Goal: Task Accomplishment & Management: Manage account settings

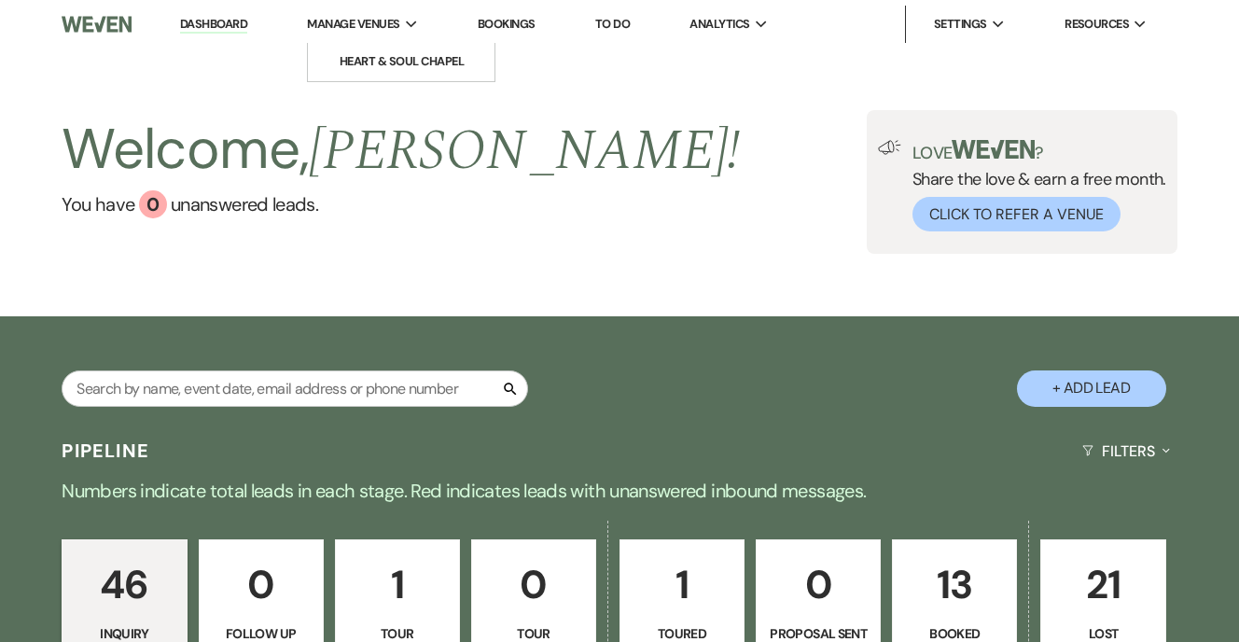
click at [396, 41] on li "Manage Venues Expand Heart & Soul Chapel" at bounding box center [363, 24] width 130 height 37
click at [398, 50] on link "Heart & Soul Chapel" at bounding box center [401, 61] width 187 height 37
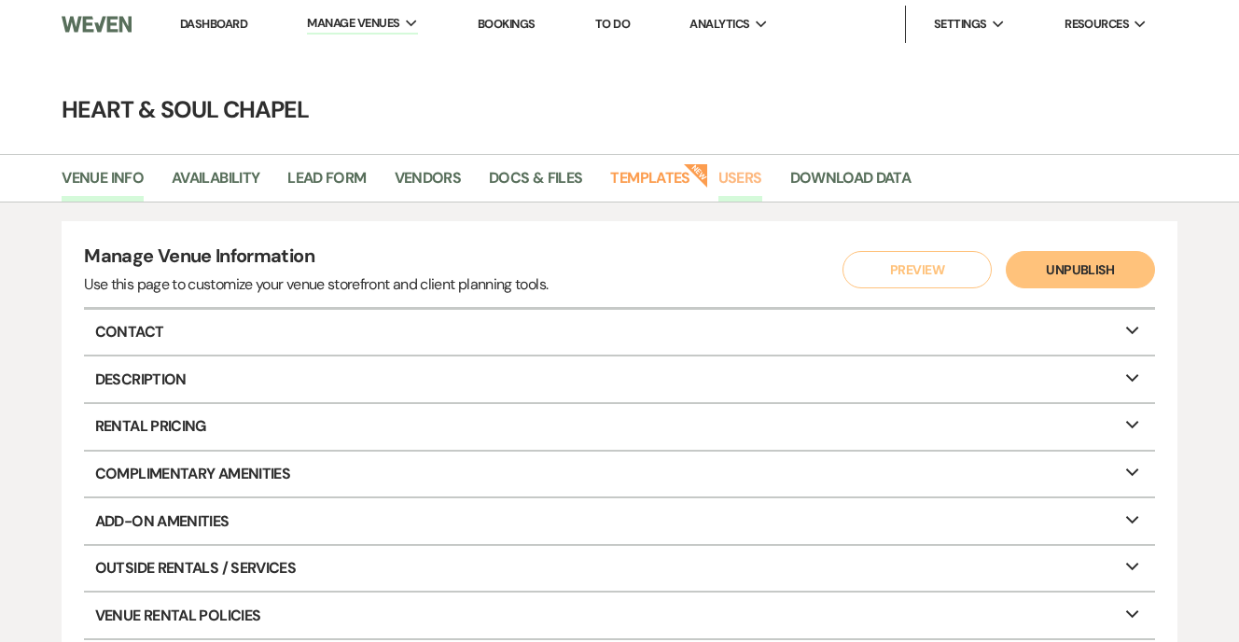
click at [745, 170] on link "Users" at bounding box center [740, 183] width 44 height 35
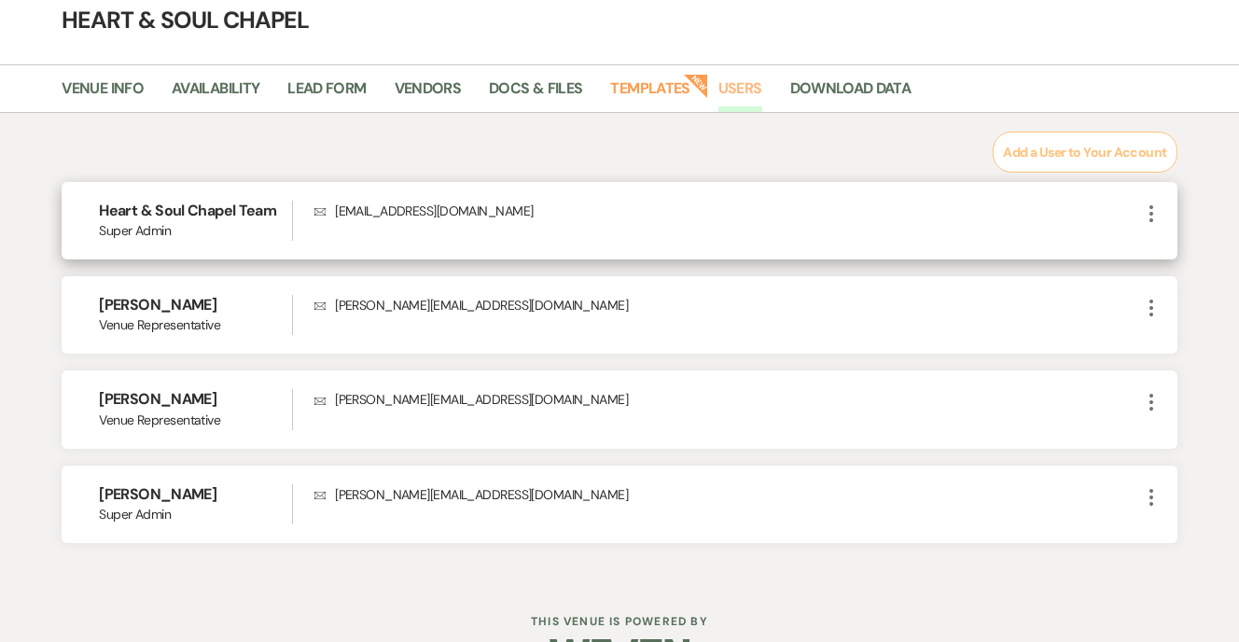
scroll to position [88, 0]
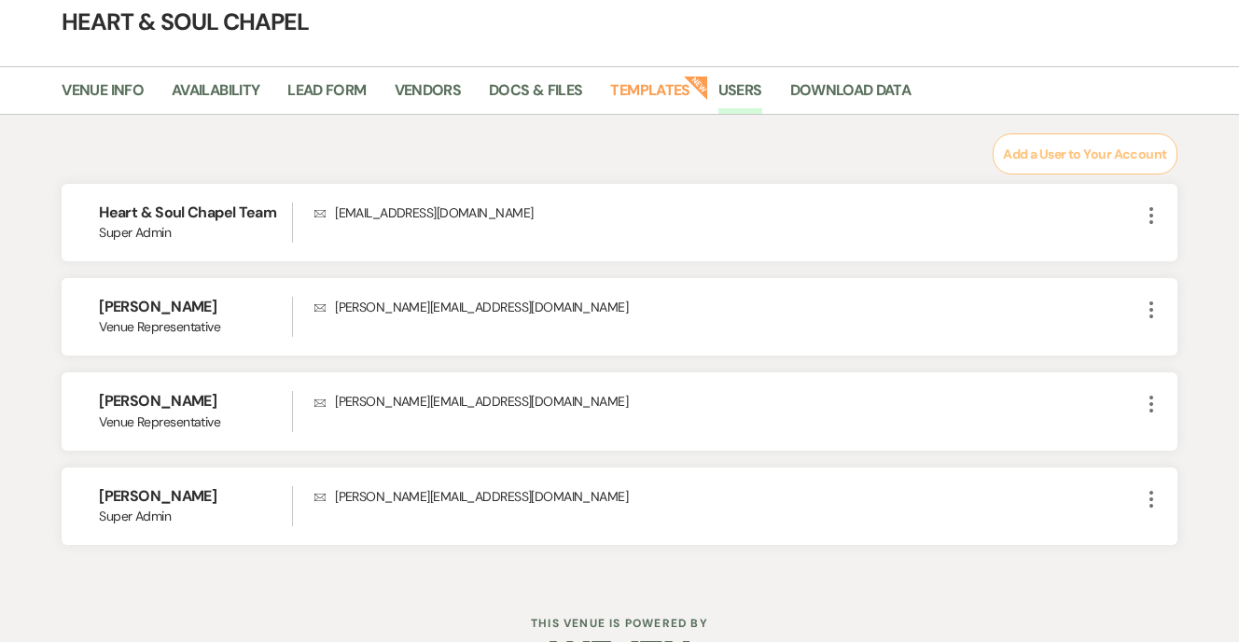
click at [1049, 173] on div "Add a User to Your Account Heart & Soul Chapel Team Super Admin Envelope [EMAIL…" at bounding box center [619, 339] width 1115 height 412
click at [1043, 160] on button "Add a User to Your Account" at bounding box center [1084, 153] width 184 height 41
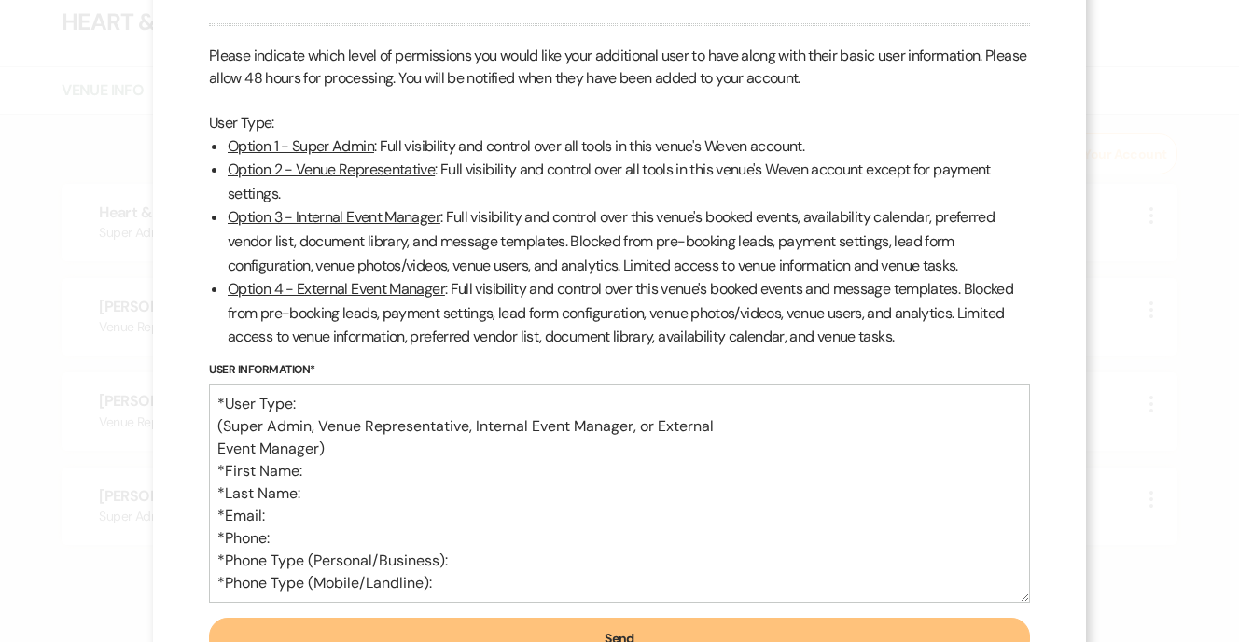
scroll to position [86, 0]
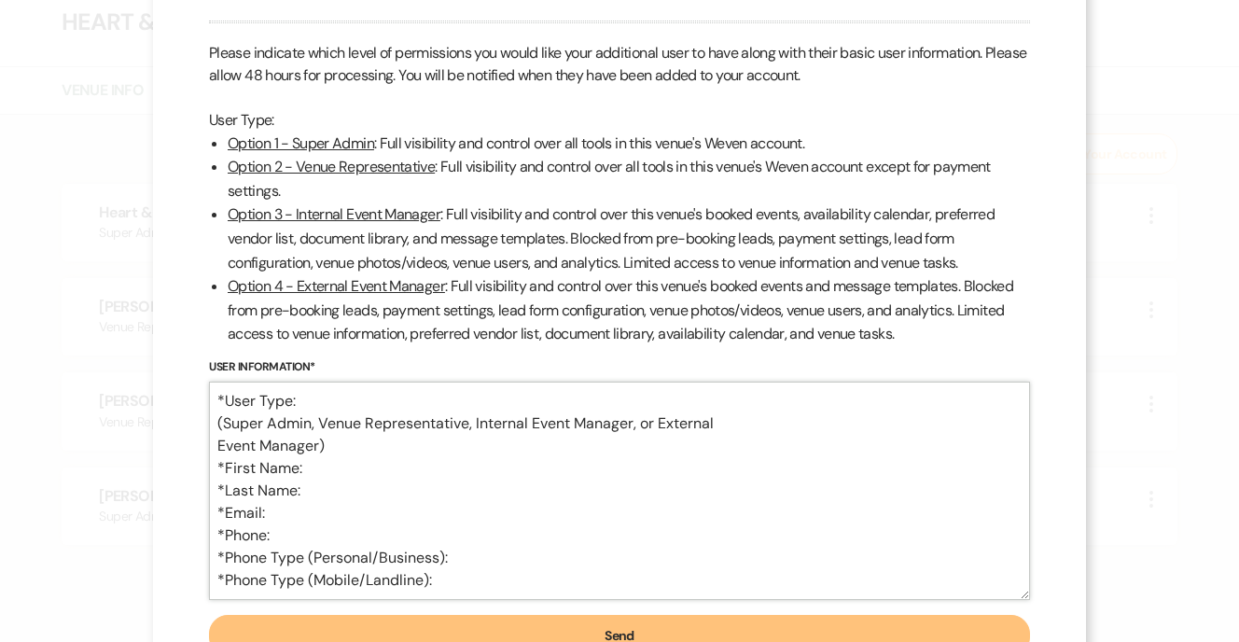
click at [473, 401] on textarea "*User Type: (Super Admin, Venue Representative, Internal Event Manager, or Exte…" at bounding box center [619, 490] width 821 height 218
click at [350, 468] on textarea "*User Type: Super Admin (Super Admin, Venue Representative, Internal Event Mana…" at bounding box center [619, 490] width 821 height 218
click at [354, 481] on textarea "*User Type: Super Admin (Super Admin, Venue Representative, Internal Event Mana…" at bounding box center [619, 490] width 821 height 218
click at [340, 507] on textarea "*User Type: Super Admin (Super Admin, Venue Representative, Internal Event Mana…" at bounding box center [619, 490] width 821 height 218
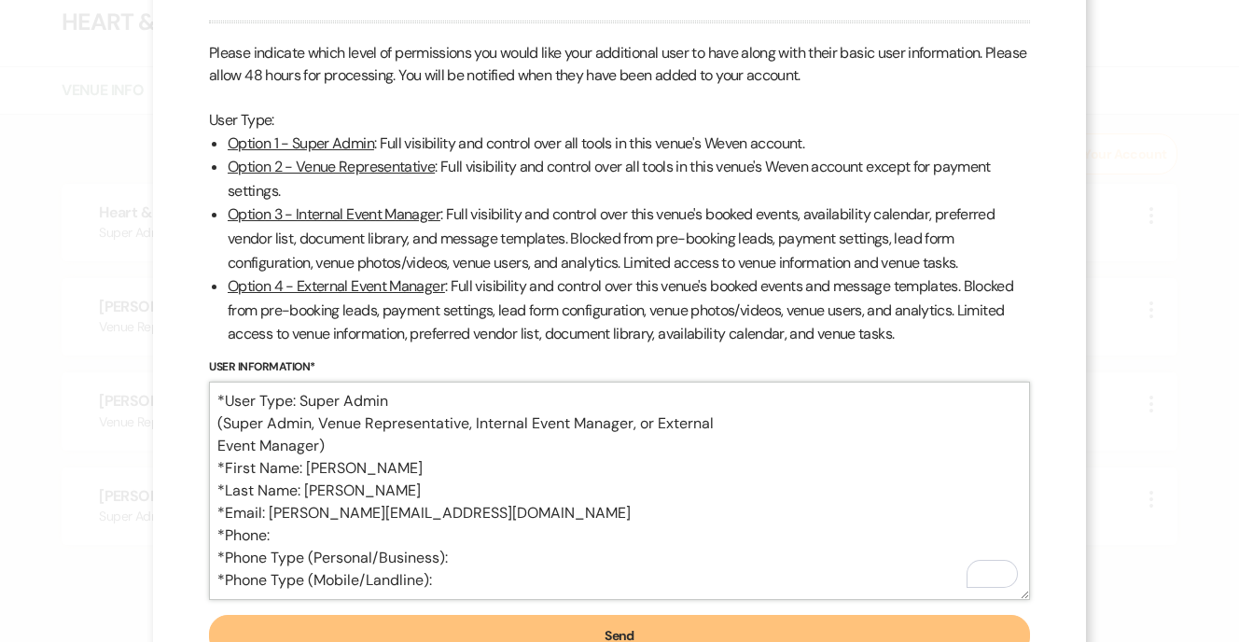
click at [501, 523] on textarea "*User Type: Super Admin (Super Admin, Venue Representative, Internal Event Mana…" at bounding box center [619, 490] width 821 height 218
paste textarea "[PHONE_NUMBER]"
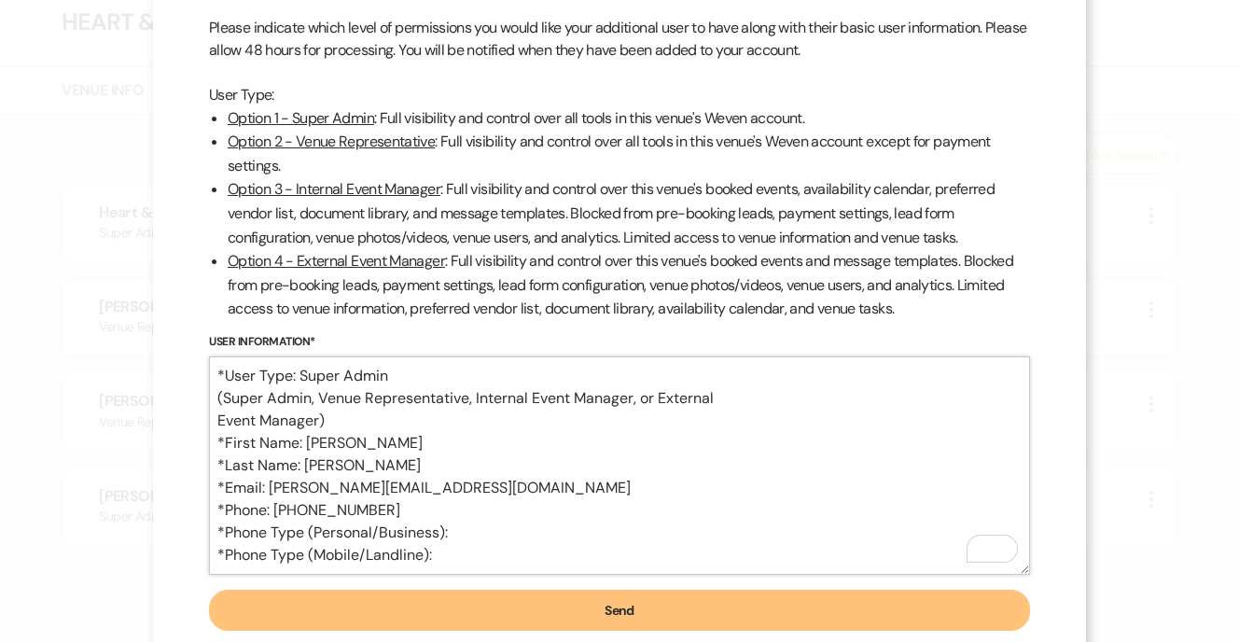
scroll to position [155, 0]
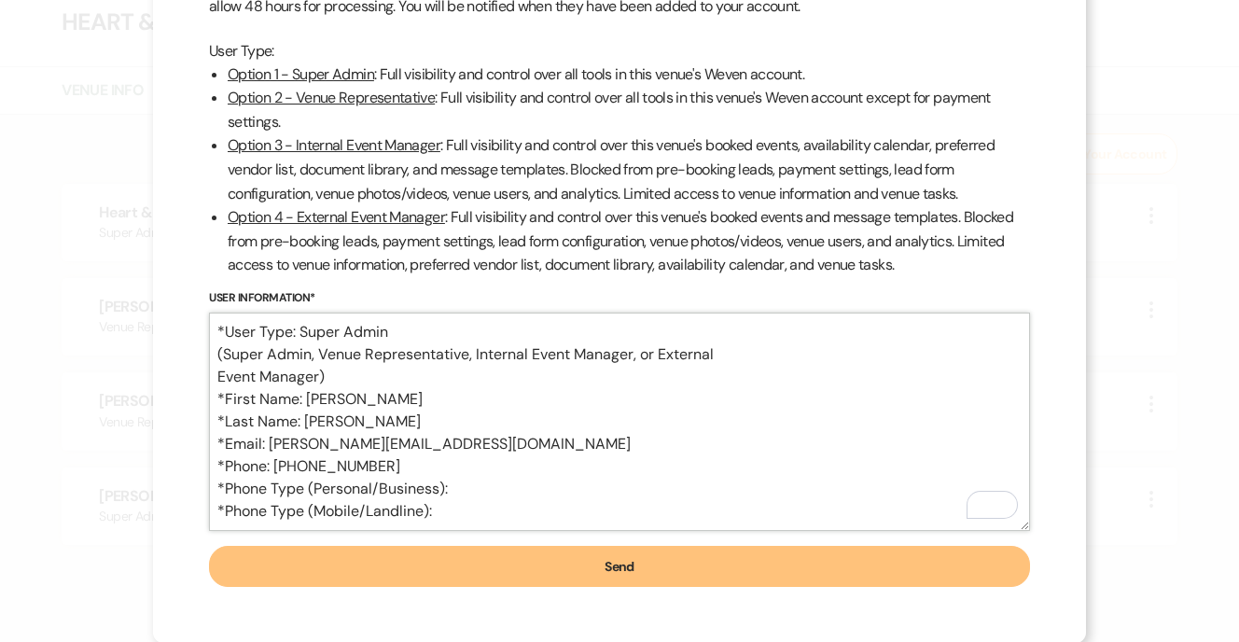
type textarea "*User Type: Super Admin (Super Admin, Venue Representative, Internal Event Mana…"
click at [625, 557] on button "Send" at bounding box center [619, 566] width 821 height 41
